Goal: Information Seeking & Learning: Check status

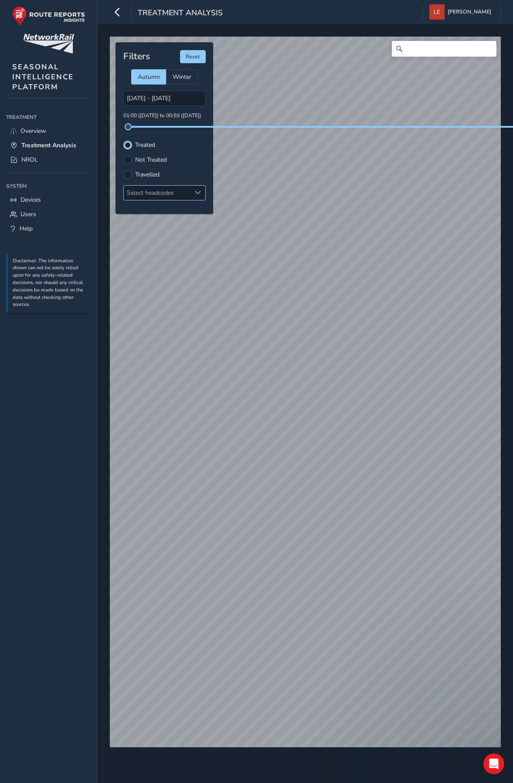
click at [175, 193] on div "Select headcodes" at bounding box center [157, 193] width 67 height 14
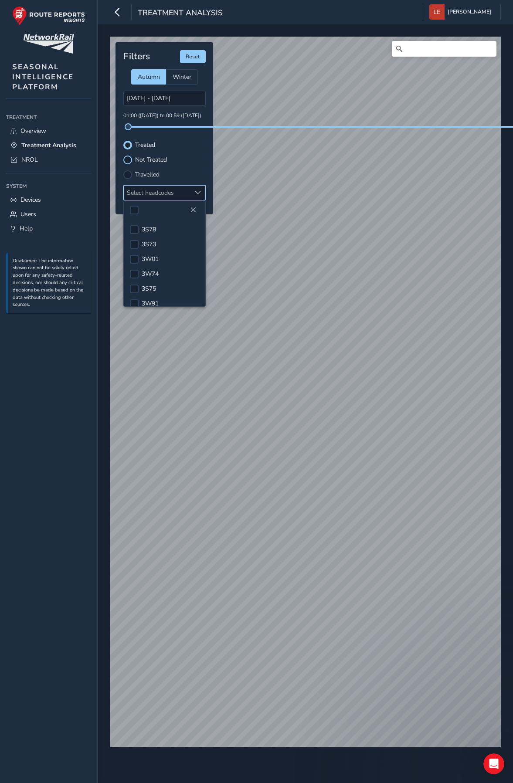
click at [130, 160] on div at bounding box center [127, 159] width 9 height 9
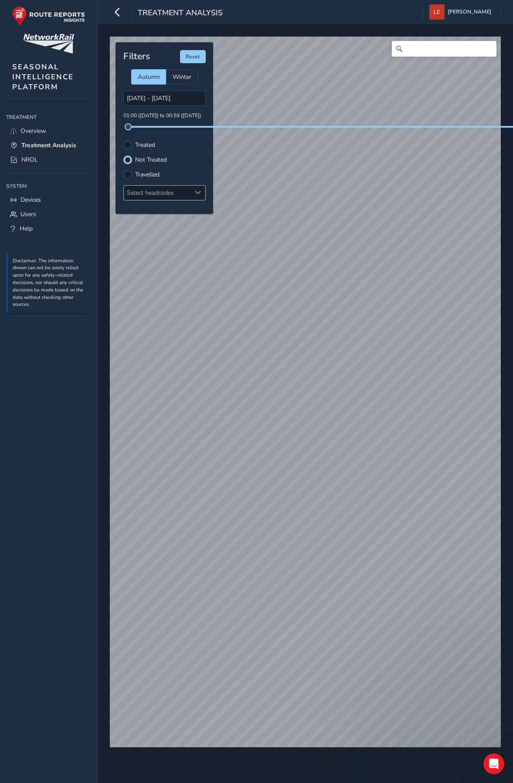
click at [177, 197] on div "Select headcodes" at bounding box center [157, 193] width 67 height 14
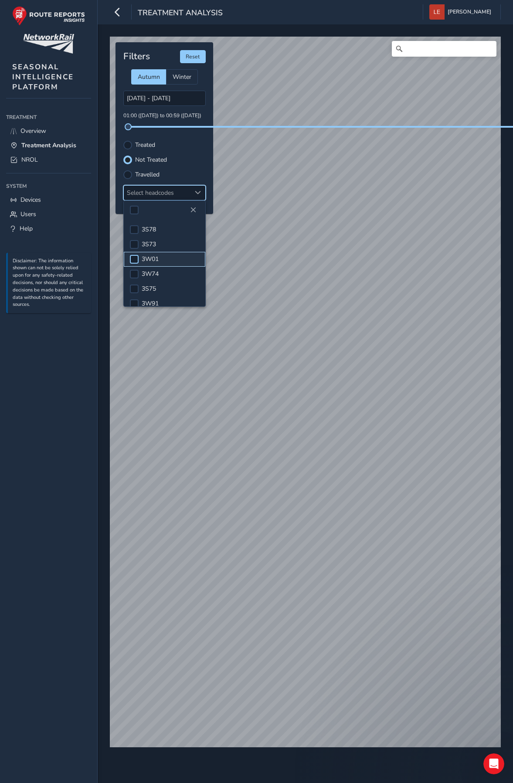
click at [136, 260] on div at bounding box center [134, 259] width 9 height 9
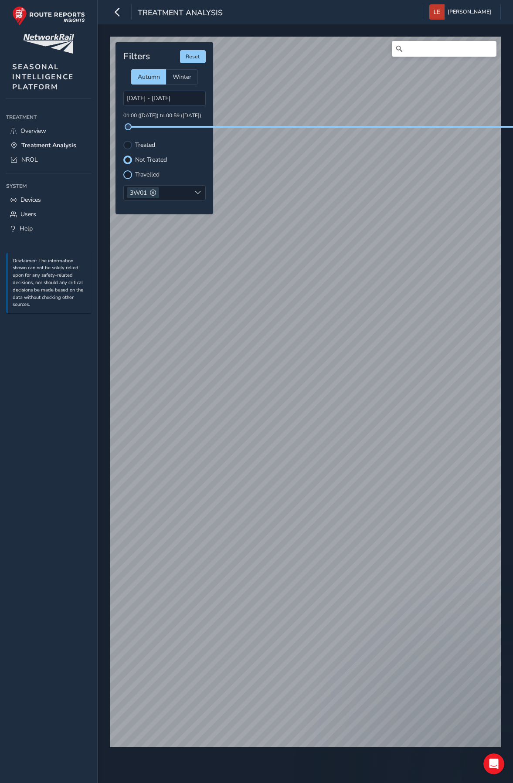
click at [125, 178] on div at bounding box center [127, 174] width 9 height 9
click at [126, 159] on div at bounding box center [127, 159] width 9 height 9
click at [127, 148] on div at bounding box center [127, 145] width 9 height 9
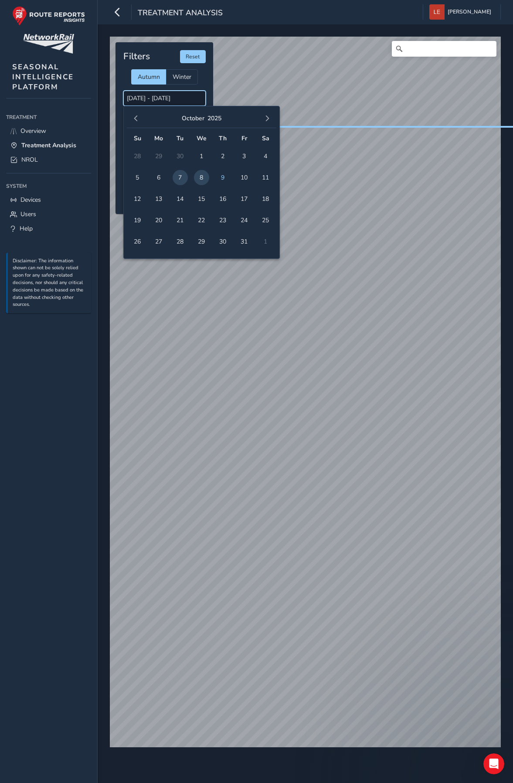
click at [165, 101] on input "[DATE] - [DATE]" at bounding box center [164, 98] width 82 height 15
click at [209, 180] on td "8" at bounding box center [201, 177] width 21 height 21
click at [205, 180] on span "8" at bounding box center [201, 177] width 15 height 15
click at [182, 180] on span "7" at bounding box center [179, 177] width 15 height 15
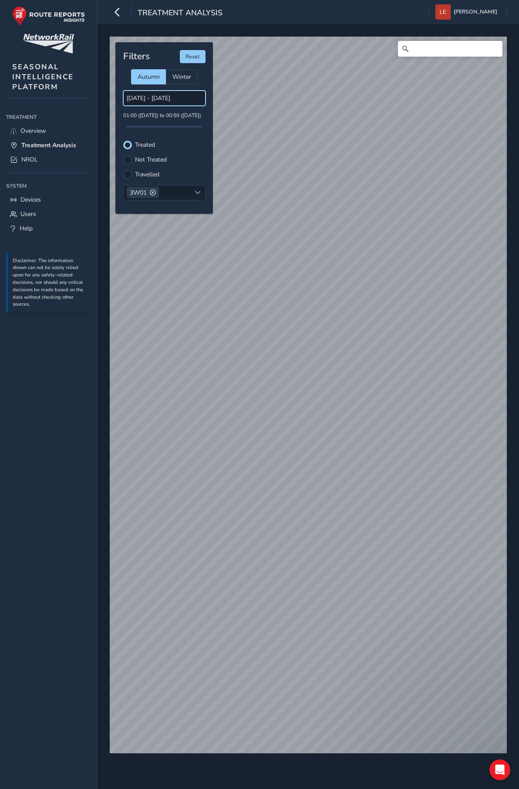
click at [166, 101] on input "[DATE] - [DATE]" at bounding box center [164, 98] width 82 height 15
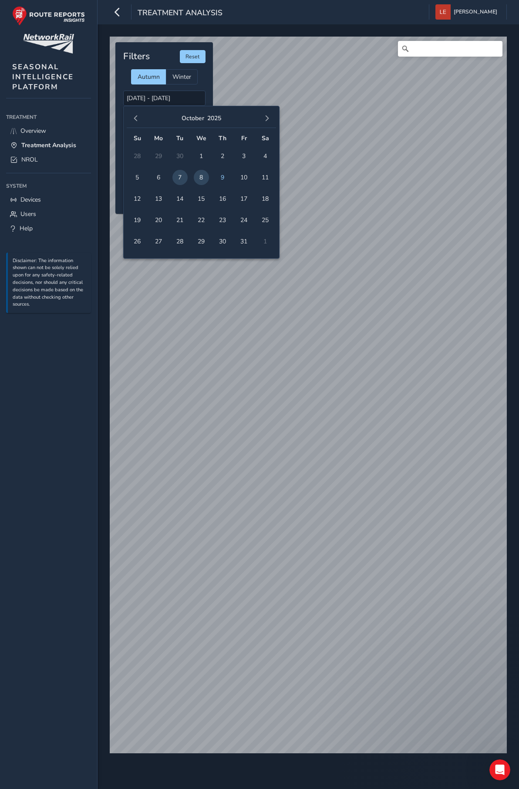
click at [200, 177] on span "8" at bounding box center [201, 177] width 15 height 15
click at [200, 178] on span "8" at bounding box center [201, 177] width 15 height 15
type input "[DATE] - [DATE]"
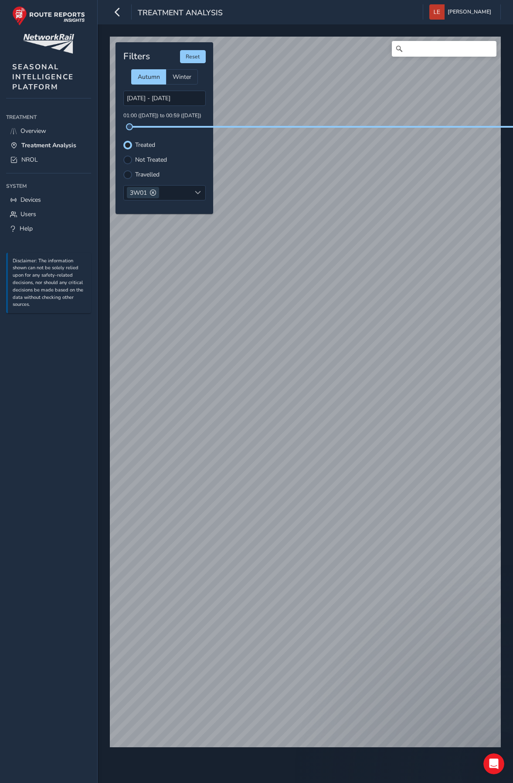
click at [71, 456] on div "Treatment Analysis [PERSON_NAME] Colour Scheme: Dark Dim Light Logout © Mapbox …" at bounding box center [256, 391] width 513 height 783
click at [130, 160] on div at bounding box center [127, 159] width 9 height 9
